Goal: Task Accomplishment & Management: Manage account settings

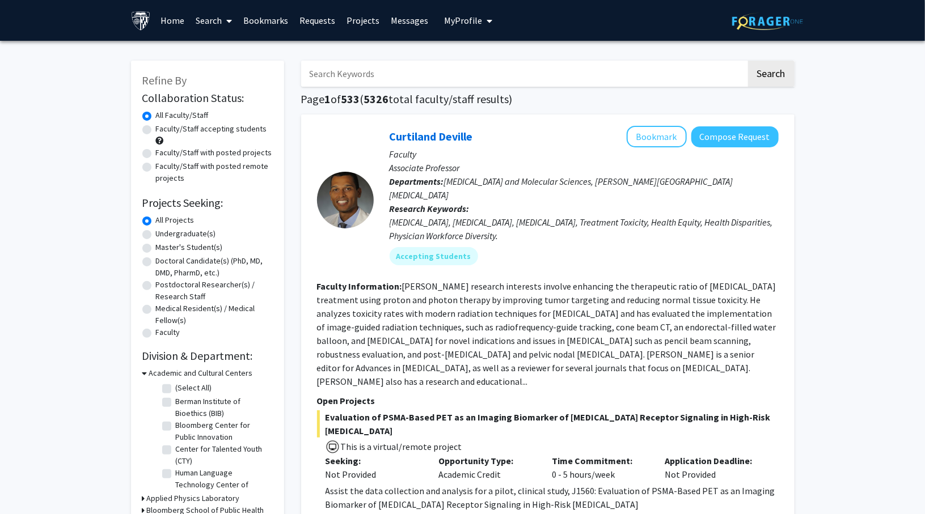
click at [252, 24] on link "Bookmarks" at bounding box center [266, 21] width 56 height 40
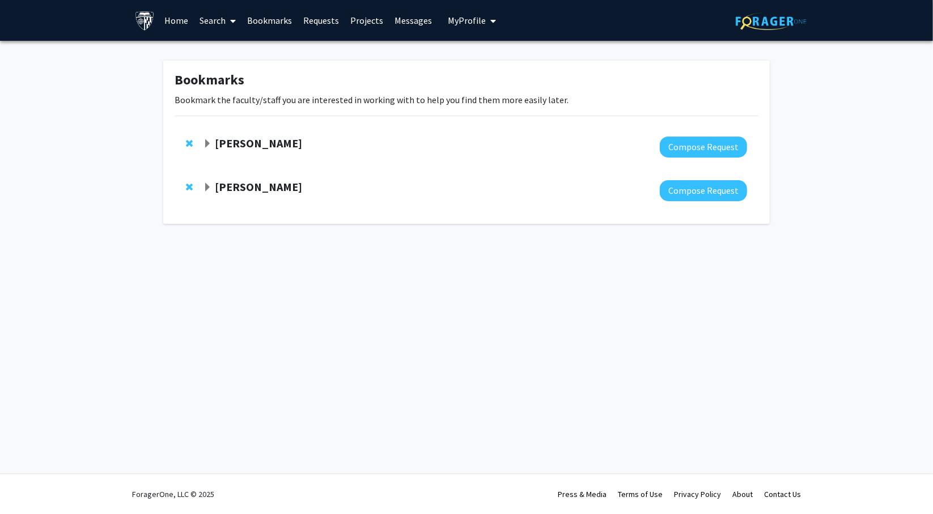
click at [211, 187] on span "Expand Chen Li Bookmark" at bounding box center [207, 187] width 9 height 9
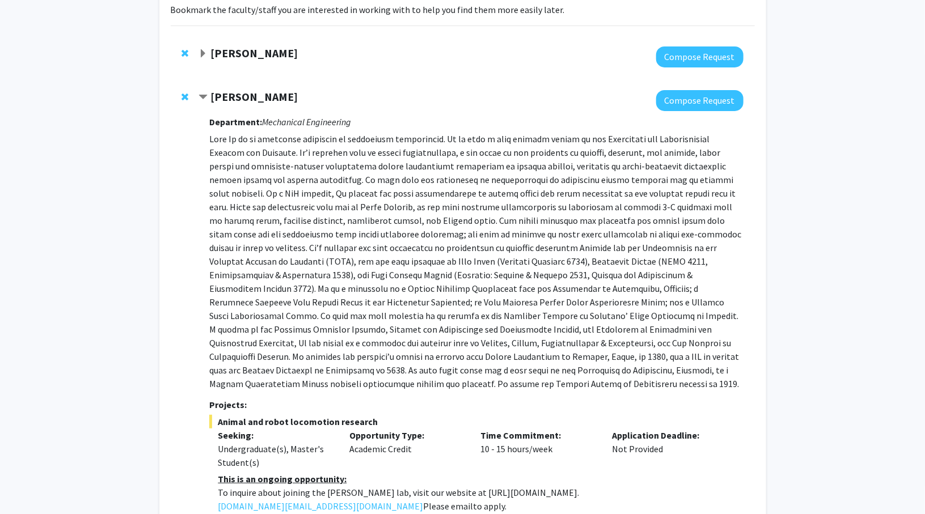
scroll to position [91, 0]
click at [202, 50] on span "Expand Ishan Barman Bookmark" at bounding box center [202, 53] width 9 height 9
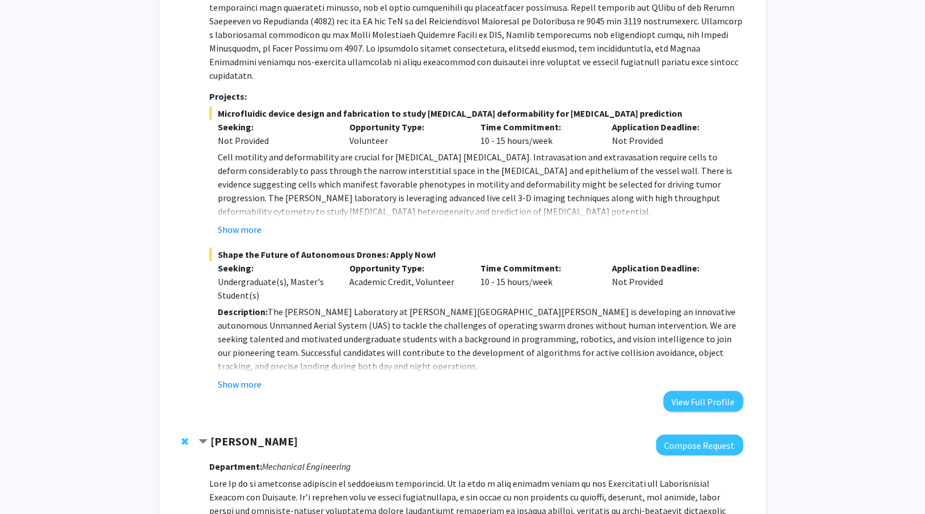
scroll to position [236, 0]
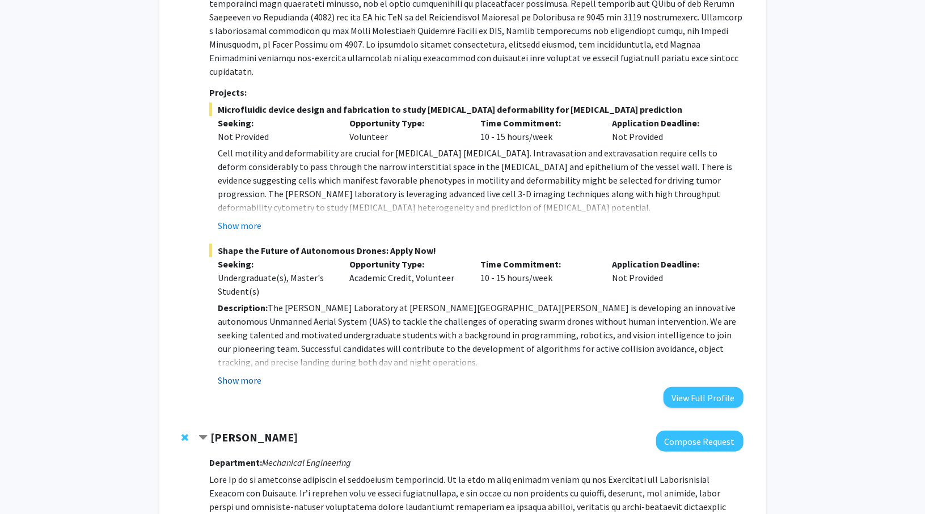
click at [248, 374] on button "Show more" at bounding box center [240, 381] width 44 height 14
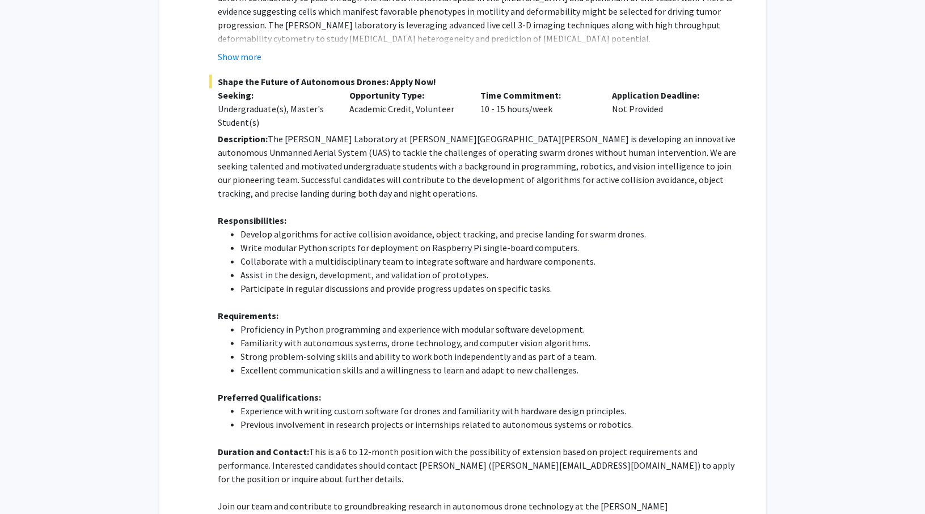
scroll to position [407, 0]
